Goal: Task Accomplishment & Management: Manage account settings

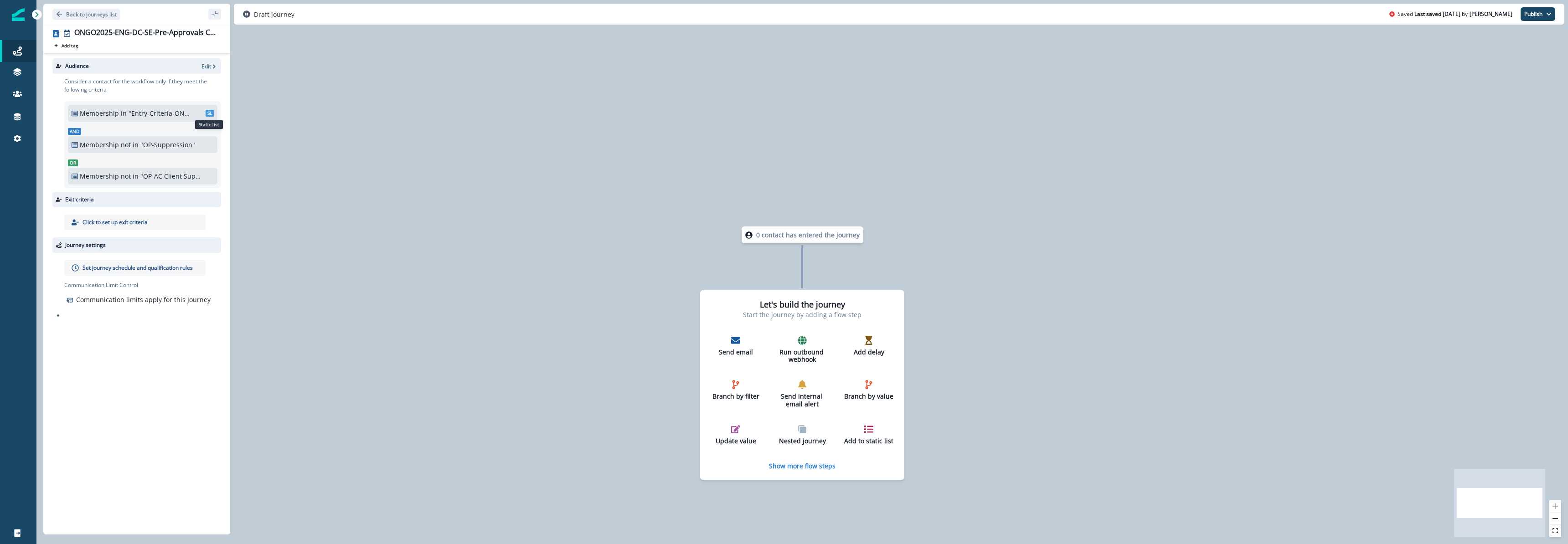
click at [209, 111] on span "SL" at bounding box center [210, 113] width 8 height 7
drag, startPoint x: 231, startPoint y: 101, endPoint x: 269, endPoint y: 99, distance: 38.1
click at [269, 99] on div "0 contact has entered the journey Let's build the journey Start the journey by …" at bounding box center [802, 272] width 1531 height 544
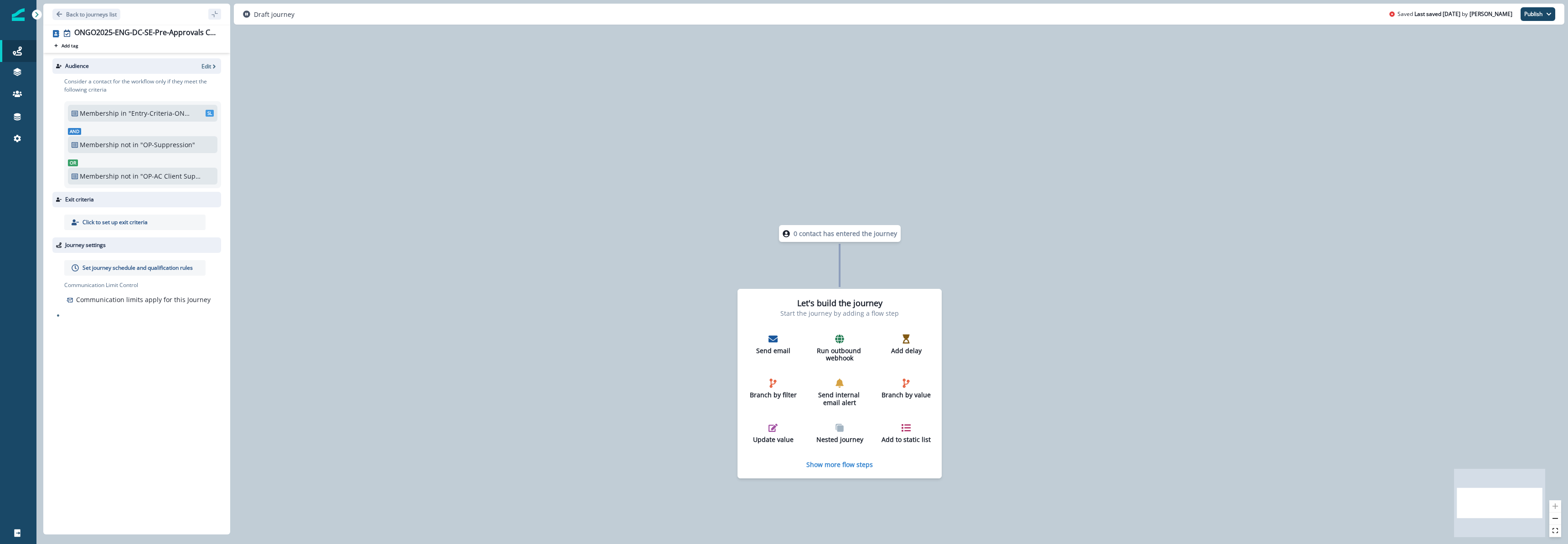
click at [172, 111] on p ""Entry-Criteria-ONGO2025-ENG-DC-SE-Pre-Approvals Cross Sell"" at bounding box center [160, 113] width 62 height 10
click at [117, 123] on div "Membership in "Entry-Criteria-ONGO2025-ENG-DC-SE-Pre-Approvals Cross Sell" SL A…" at bounding box center [142, 145] width 149 height 79
click at [207, 65] on p "Edit" at bounding box center [206, 66] width 10 height 8
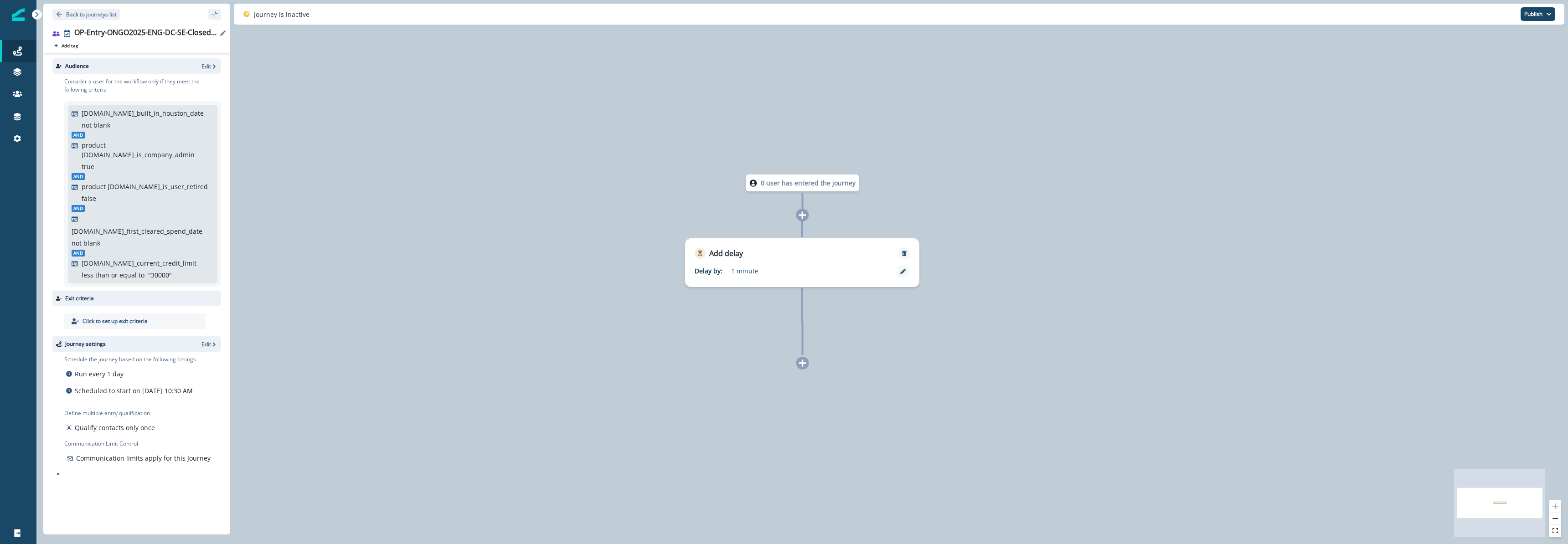
click at [223, 33] on icon "Edit name" at bounding box center [222, 33] width 6 height 6
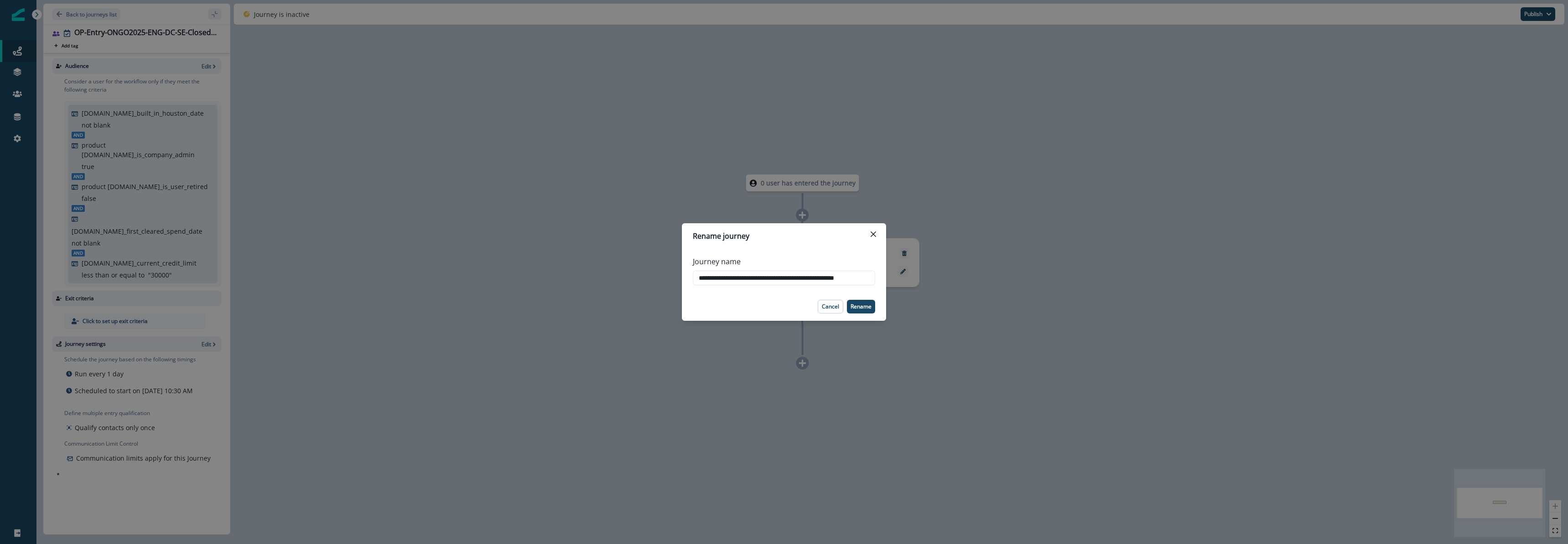
click at [201, 67] on div "**********" at bounding box center [784, 272] width 1568 height 544
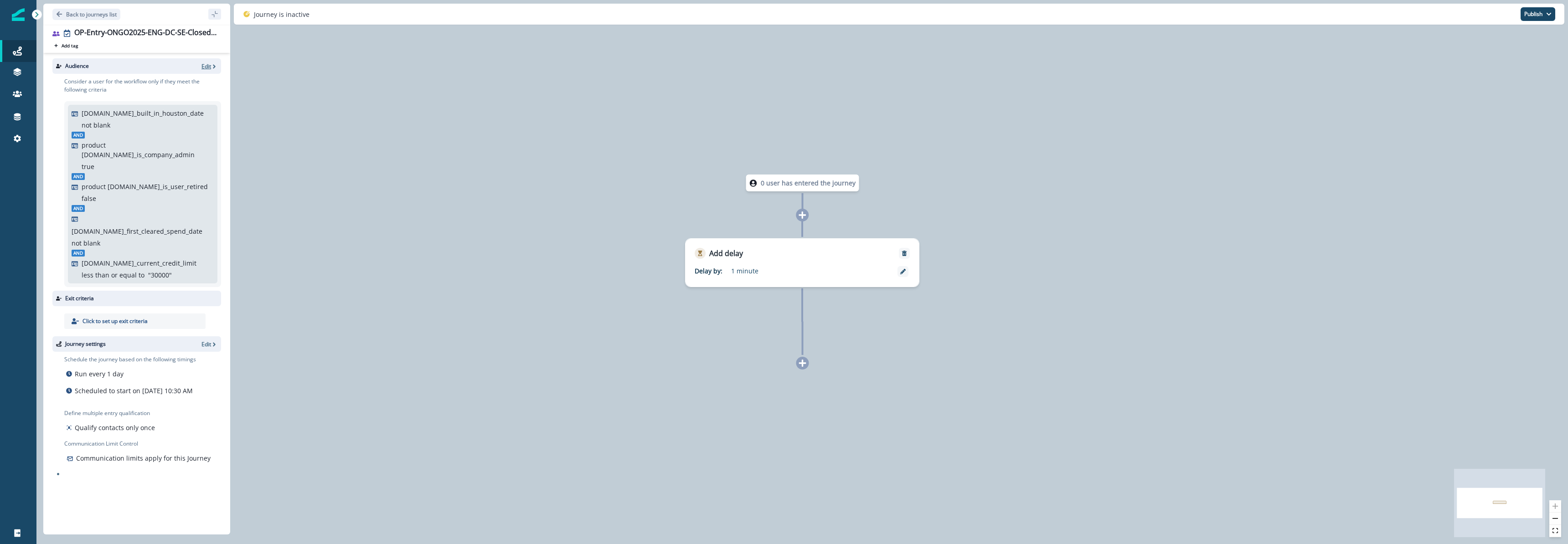
click at [202, 67] on p "Edit" at bounding box center [206, 66] width 10 height 8
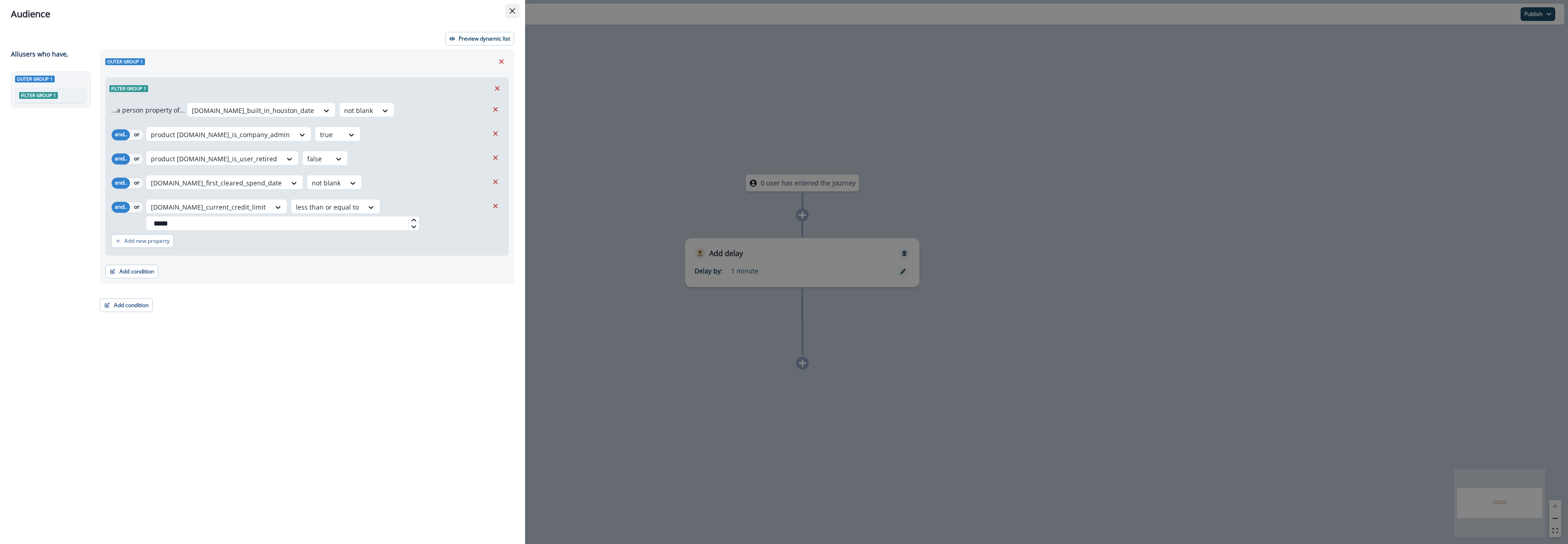
click at [512, 10] on icon "Close" at bounding box center [512, 11] width 6 height 6
